Goal: Use online tool/utility: Utilize a website feature to perform a specific function

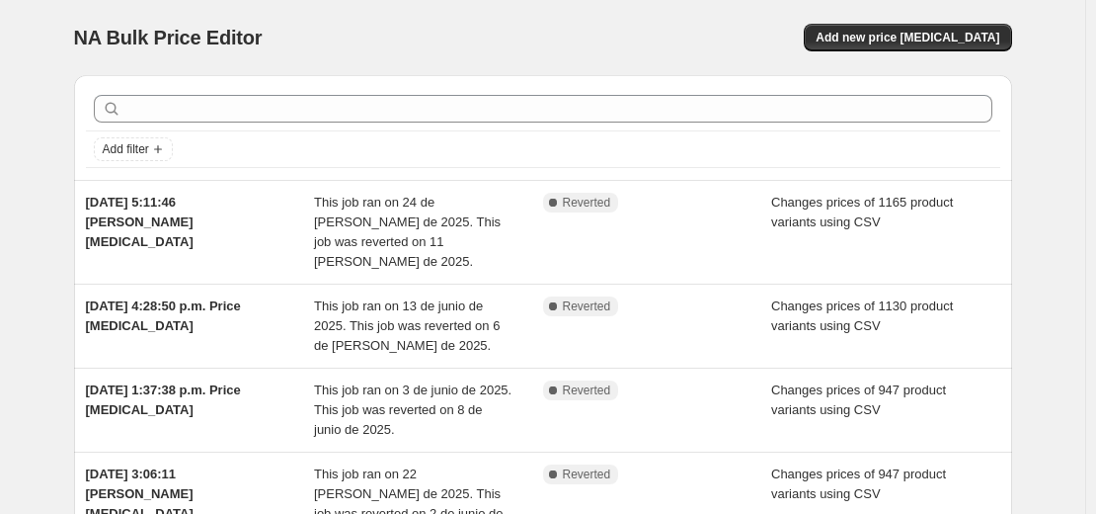
click at [879, 54] on div "NA Bulk Price Editor. This page is ready NA Bulk Price Editor Add new price [ME…" at bounding box center [543, 37] width 938 height 75
click at [890, 44] on span "Add new price [MEDICAL_DATA]" at bounding box center [908, 38] width 184 height 16
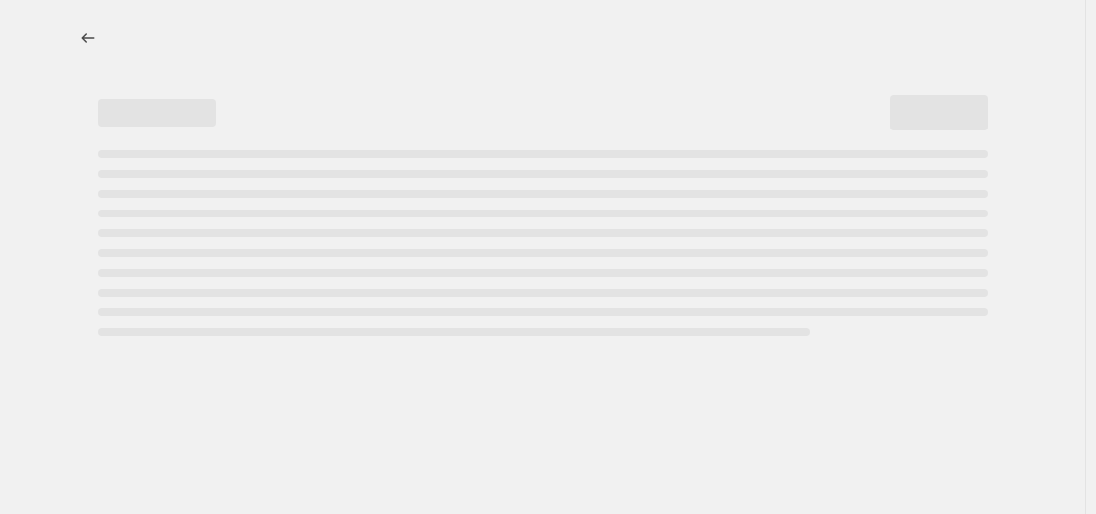
select select "percentage"
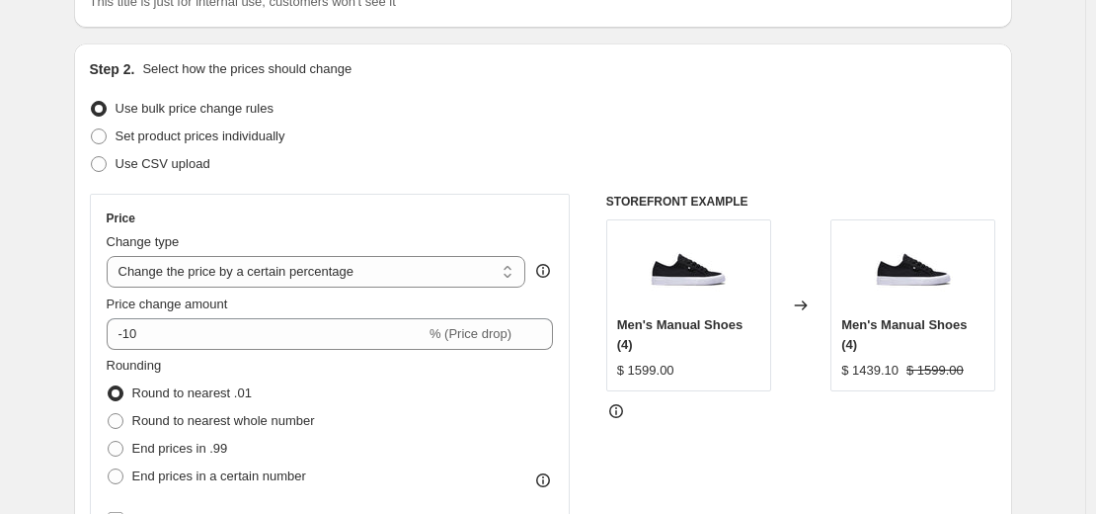
scroll to position [198, 0]
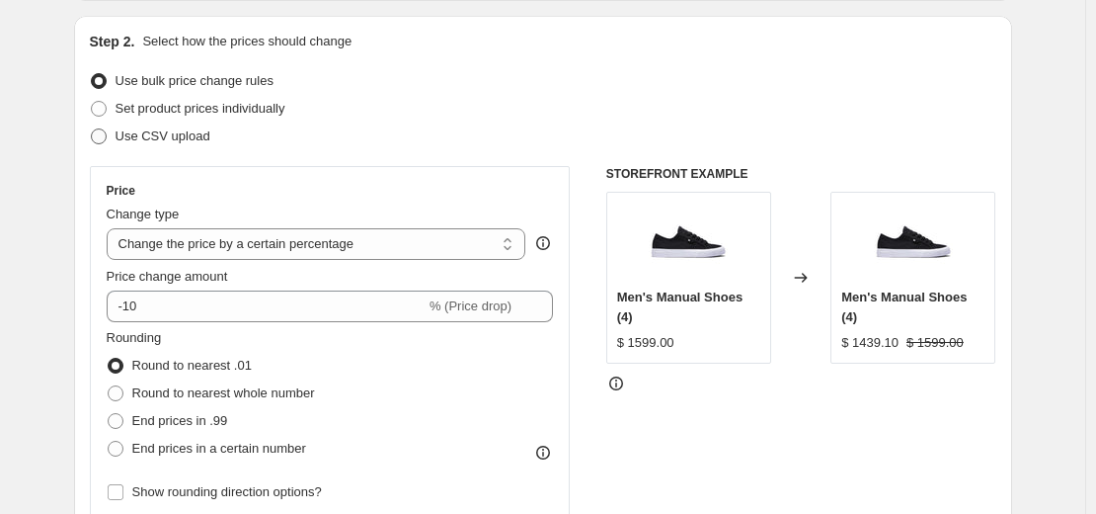
click at [146, 143] on span "Use CSV upload" at bounding box center [163, 135] width 95 height 15
click at [92, 129] on input "Use CSV upload" at bounding box center [91, 128] width 1 height 1
radio input "true"
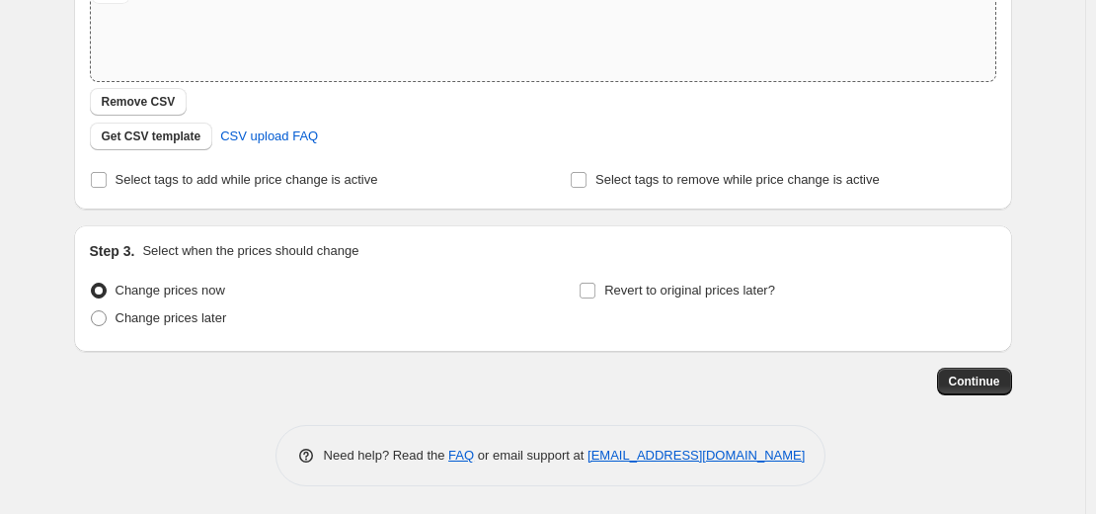
scroll to position [402, 0]
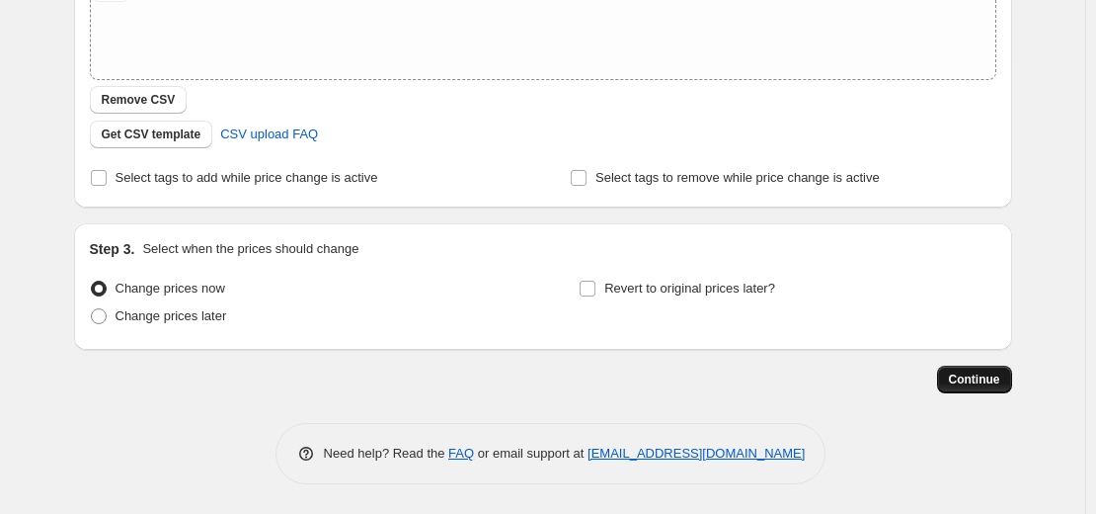
click at [959, 376] on span "Continue" at bounding box center [974, 379] width 51 height 16
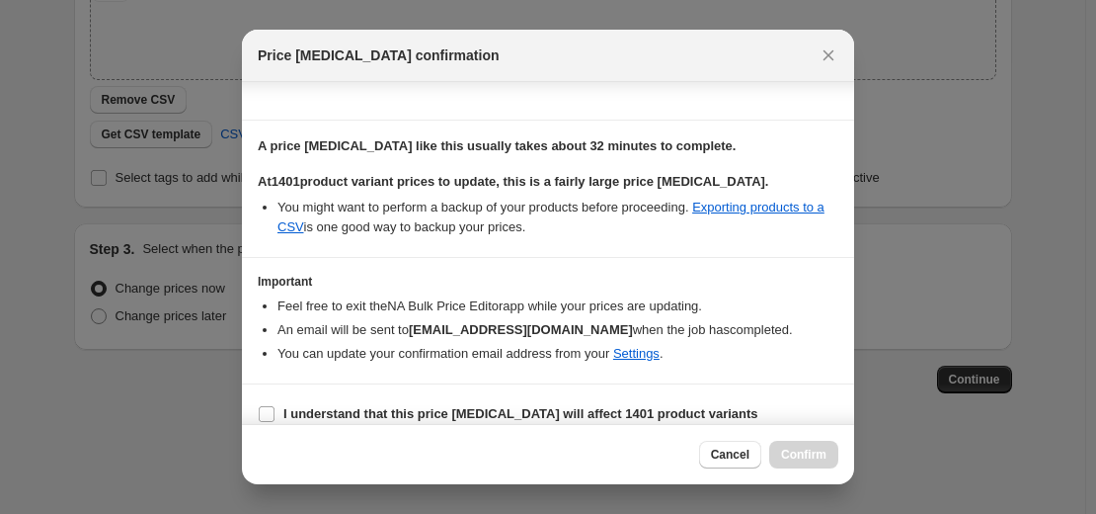
scroll to position [157, 0]
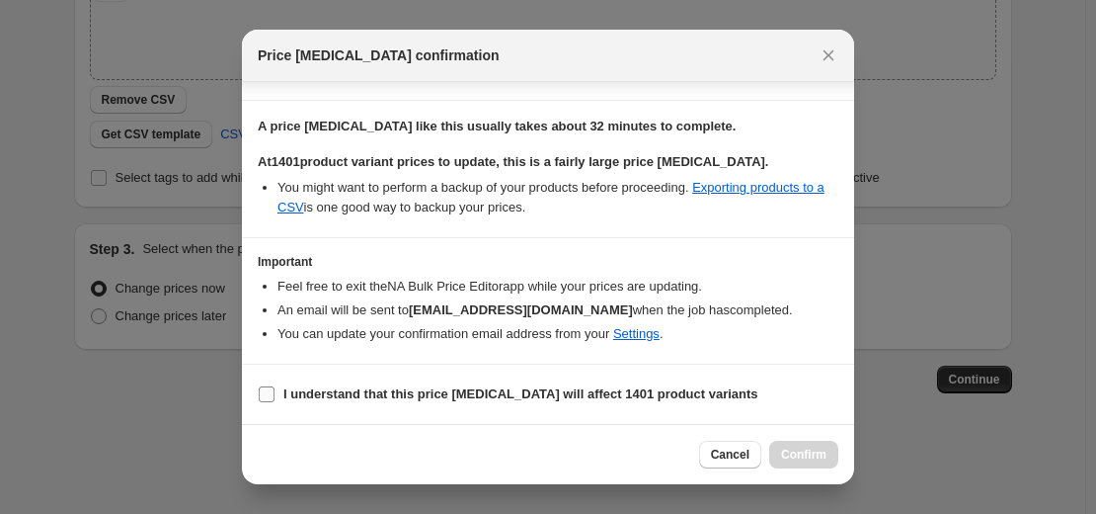
click at [276, 400] on label "I understand that this price [MEDICAL_DATA] will affect 1401 product variants" at bounding box center [508, 394] width 501 height 28
click at [275, 400] on input "I understand that this price [MEDICAL_DATA] will affect 1401 product variants" at bounding box center [267, 394] width 16 height 16
checkbox input "true"
click at [798, 445] on button "Confirm" at bounding box center [803, 454] width 69 height 28
